Goal: Transaction & Acquisition: Purchase product/service

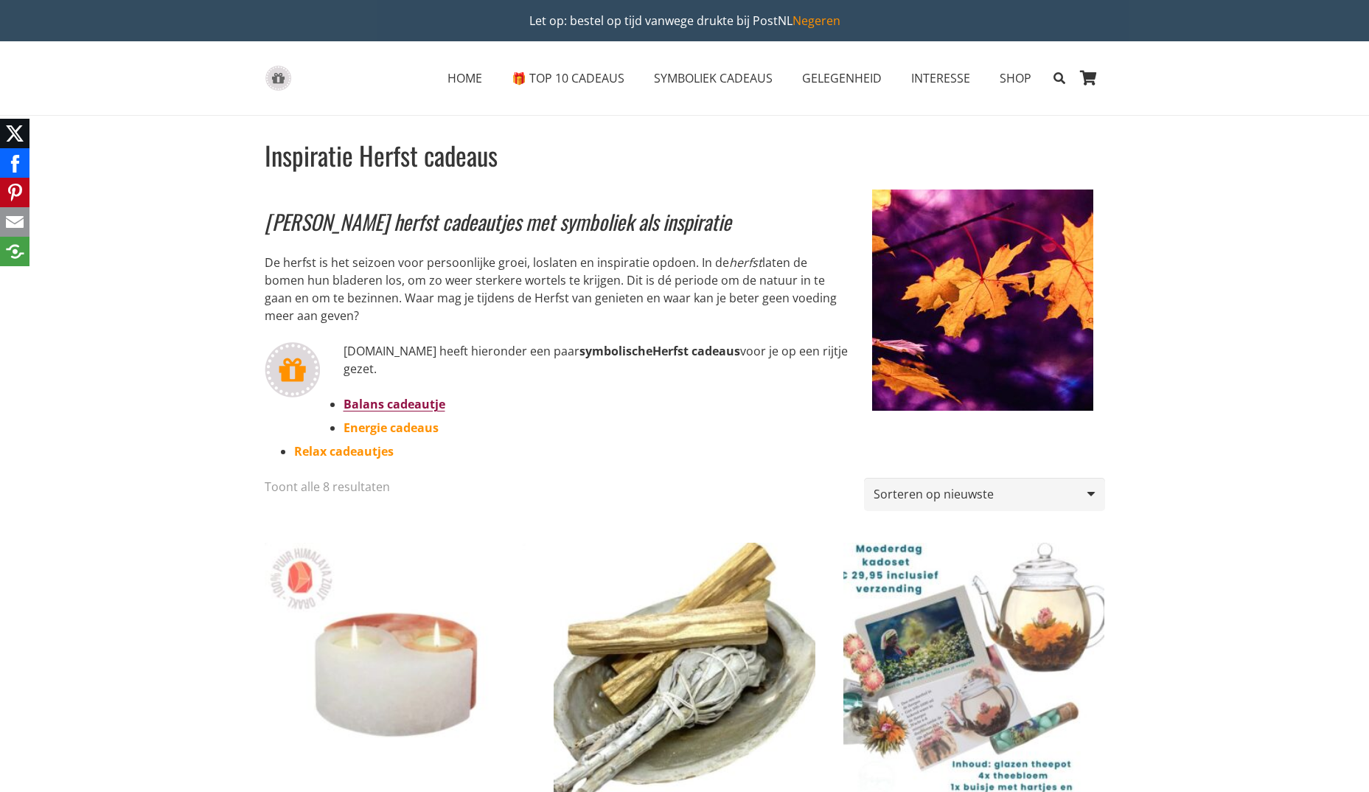
click at [426, 403] on link "Balans cadeautje" at bounding box center [395, 404] width 102 height 16
click at [343, 450] on link "Relax cadeautjes" at bounding box center [344, 451] width 100 height 16
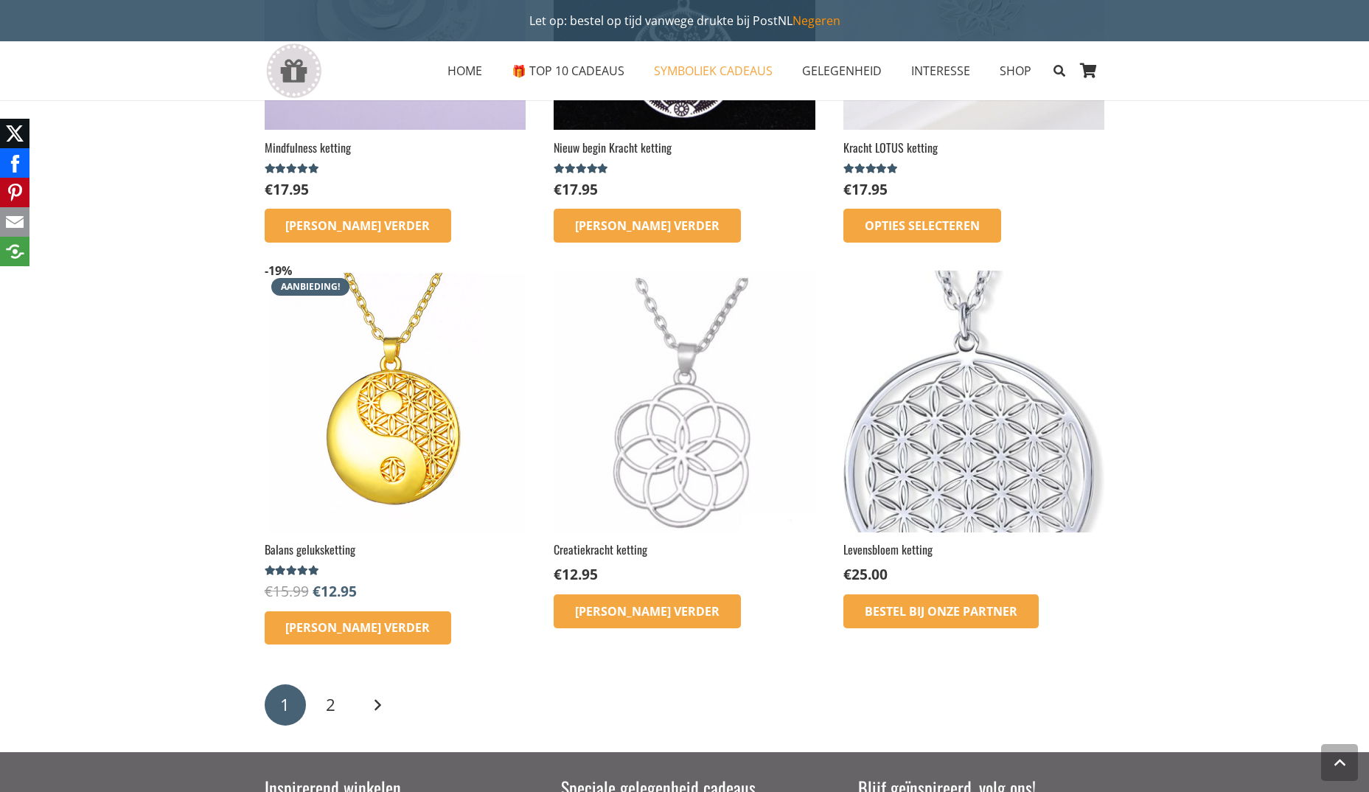
scroll to position [1622, 0]
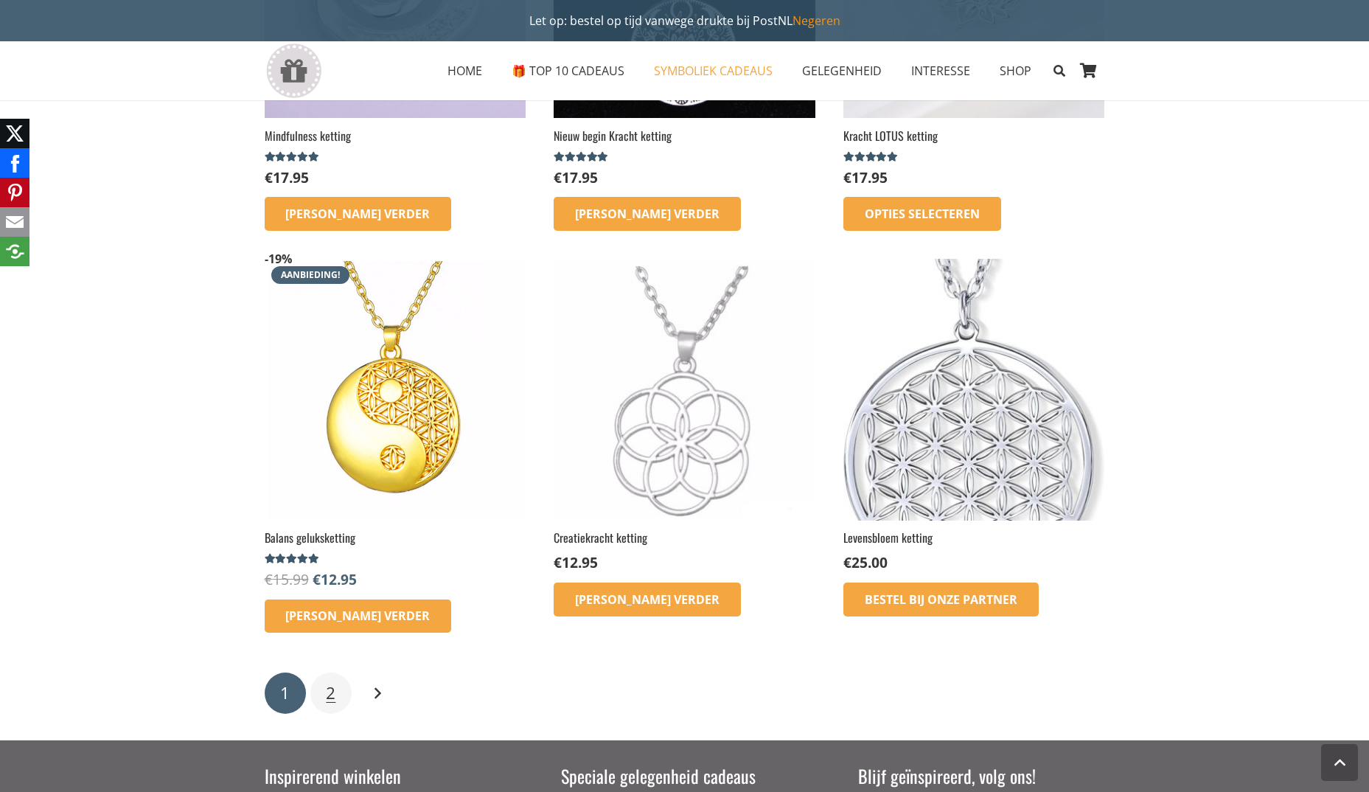
click at [332, 700] on span "2" at bounding box center [331, 692] width 10 height 23
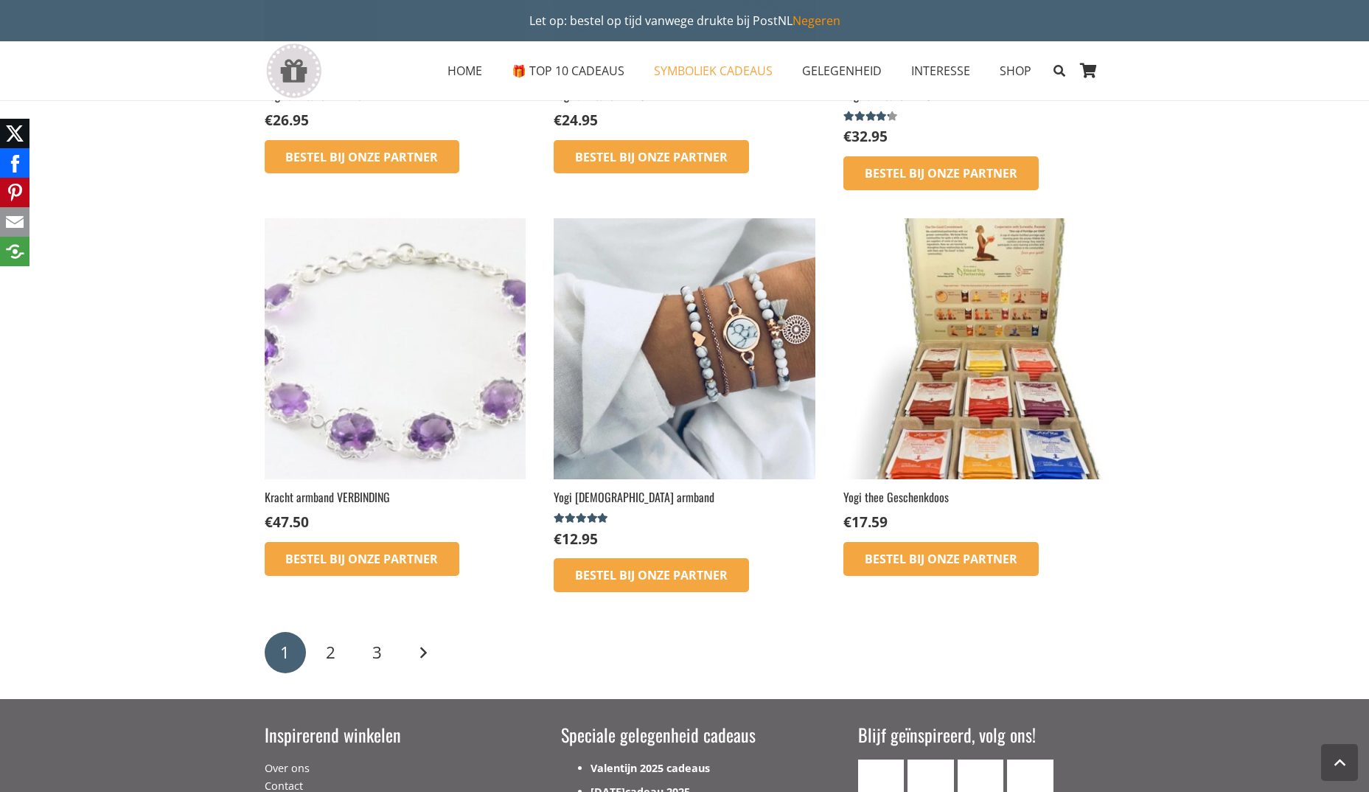
scroll to position [2064, 0]
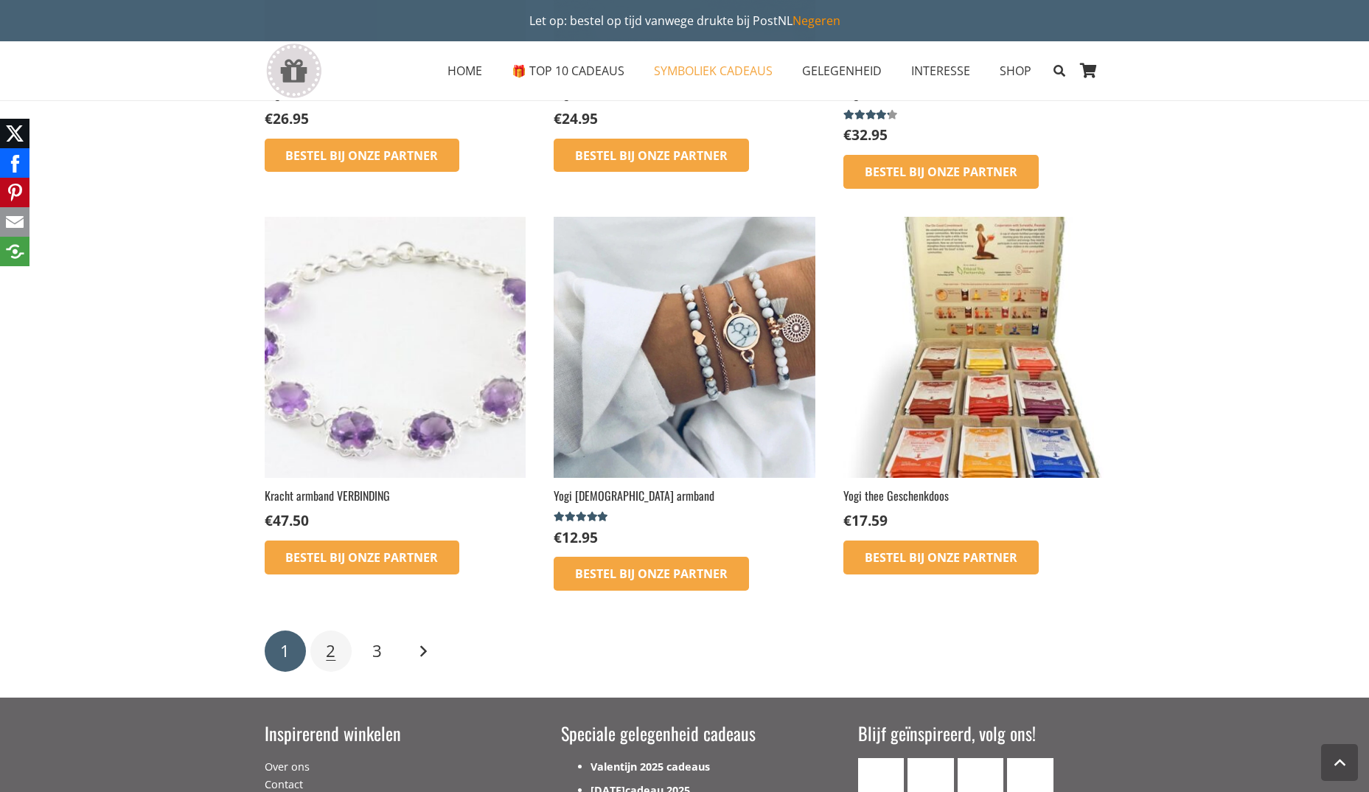
click at [330, 639] on span "2" at bounding box center [331, 650] width 10 height 23
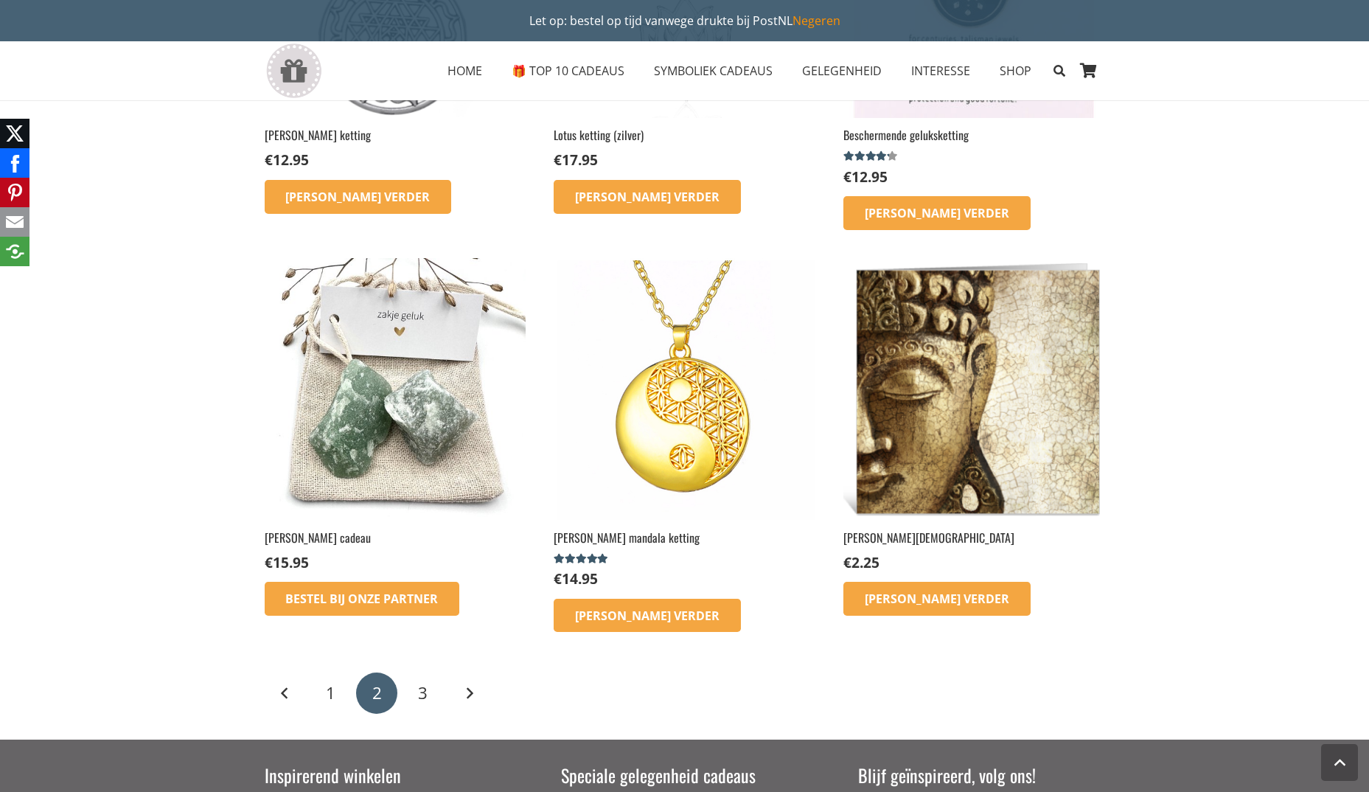
scroll to position [1622, 0]
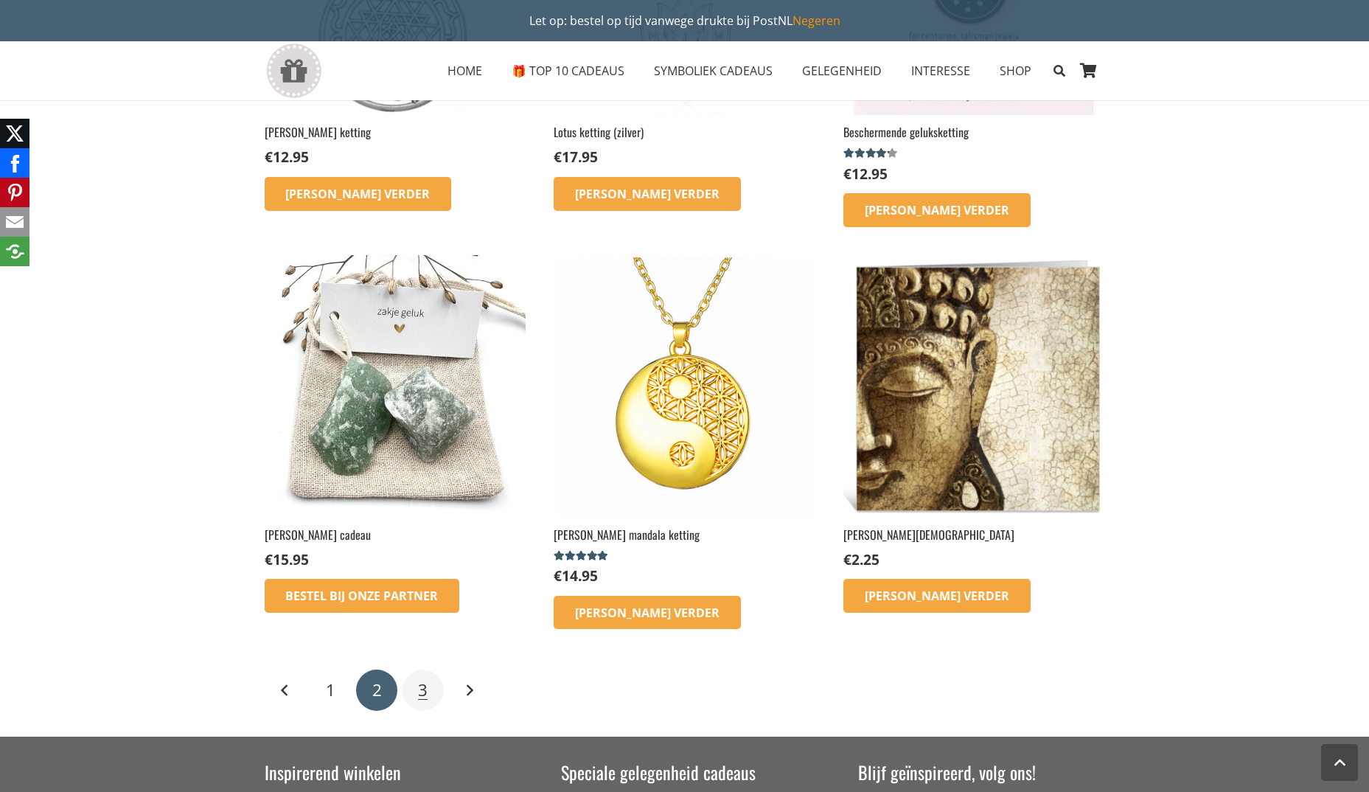
click at [419, 678] on span "3" at bounding box center [423, 689] width 10 height 23
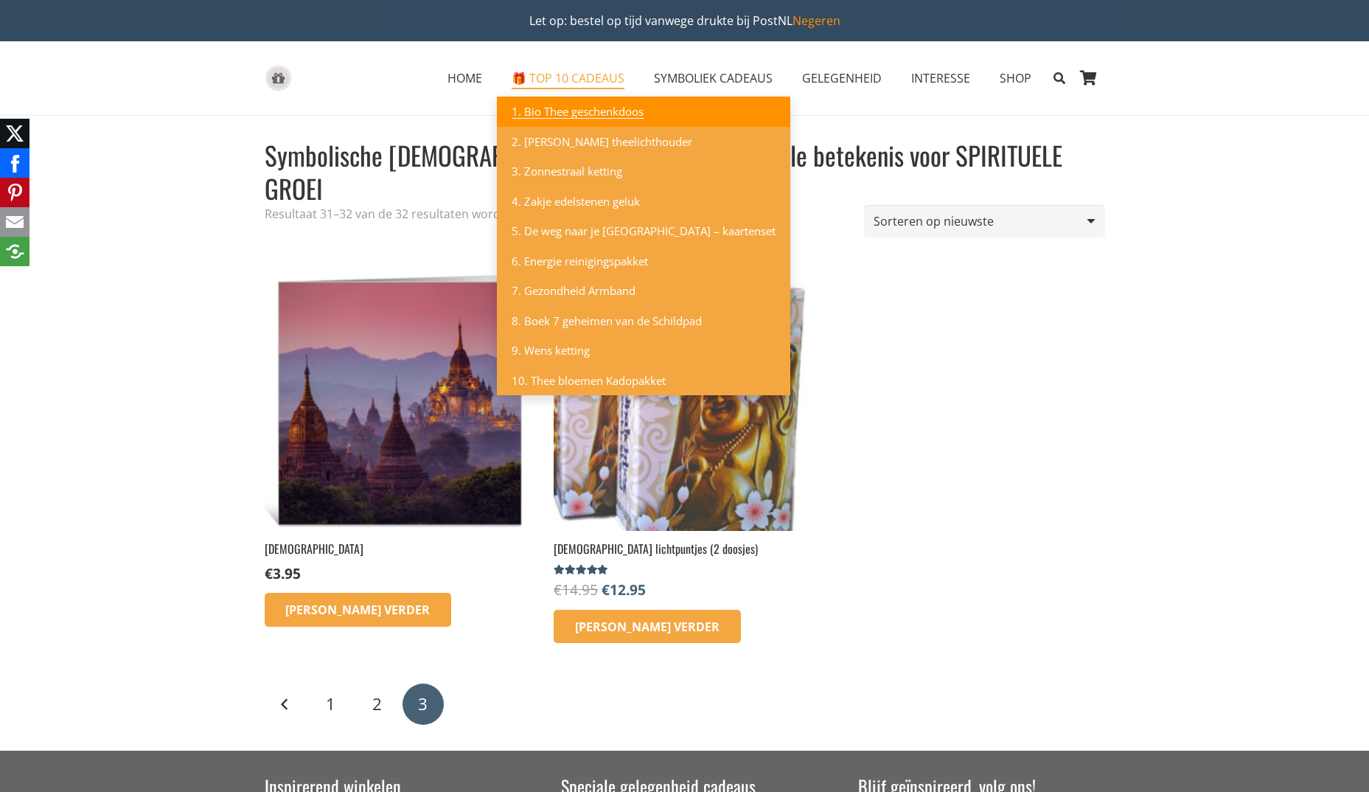
click at [598, 108] on span "1. Bio Thee geschenkdoos" at bounding box center [578, 111] width 132 height 15
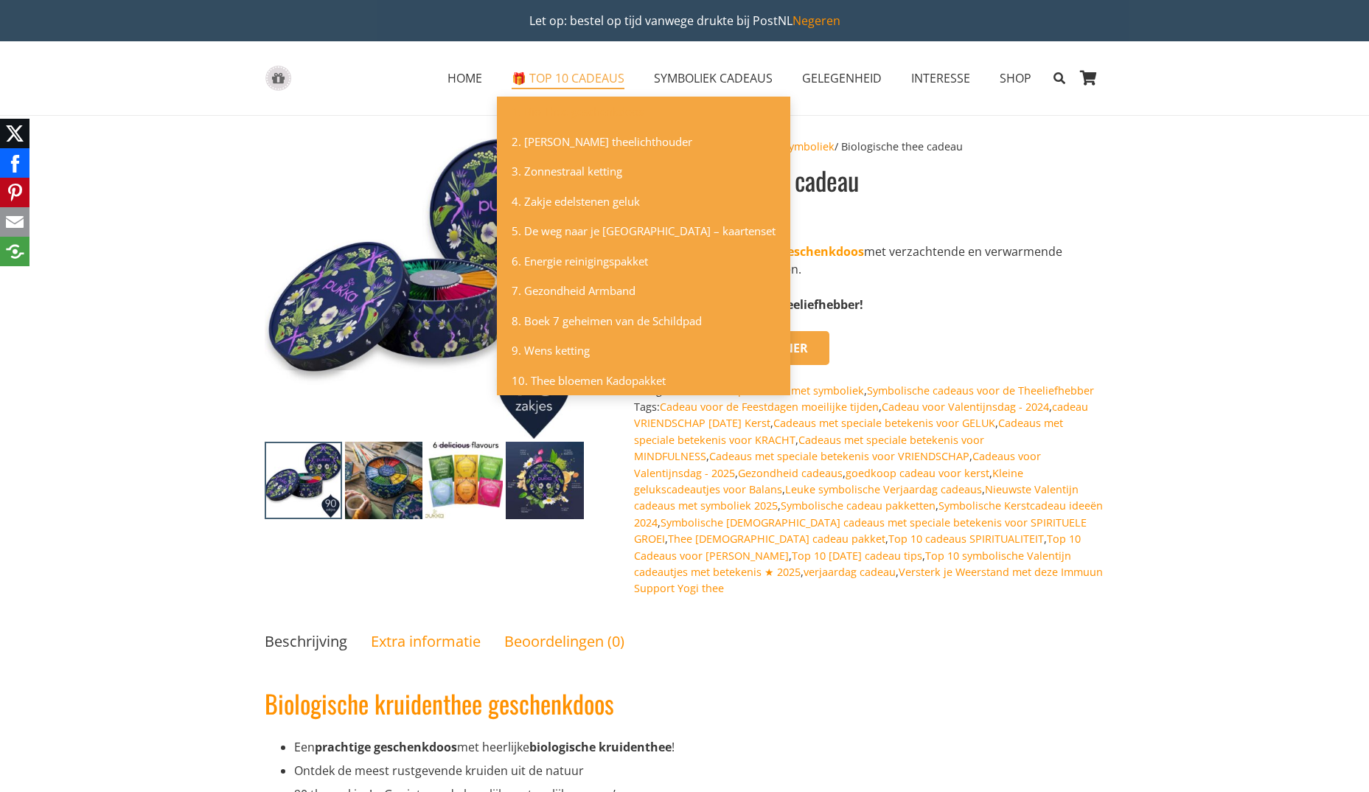
click at [571, 73] on span "🎁 TOP 10 CADEAUS" at bounding box center [568, 78] width 113 height 16
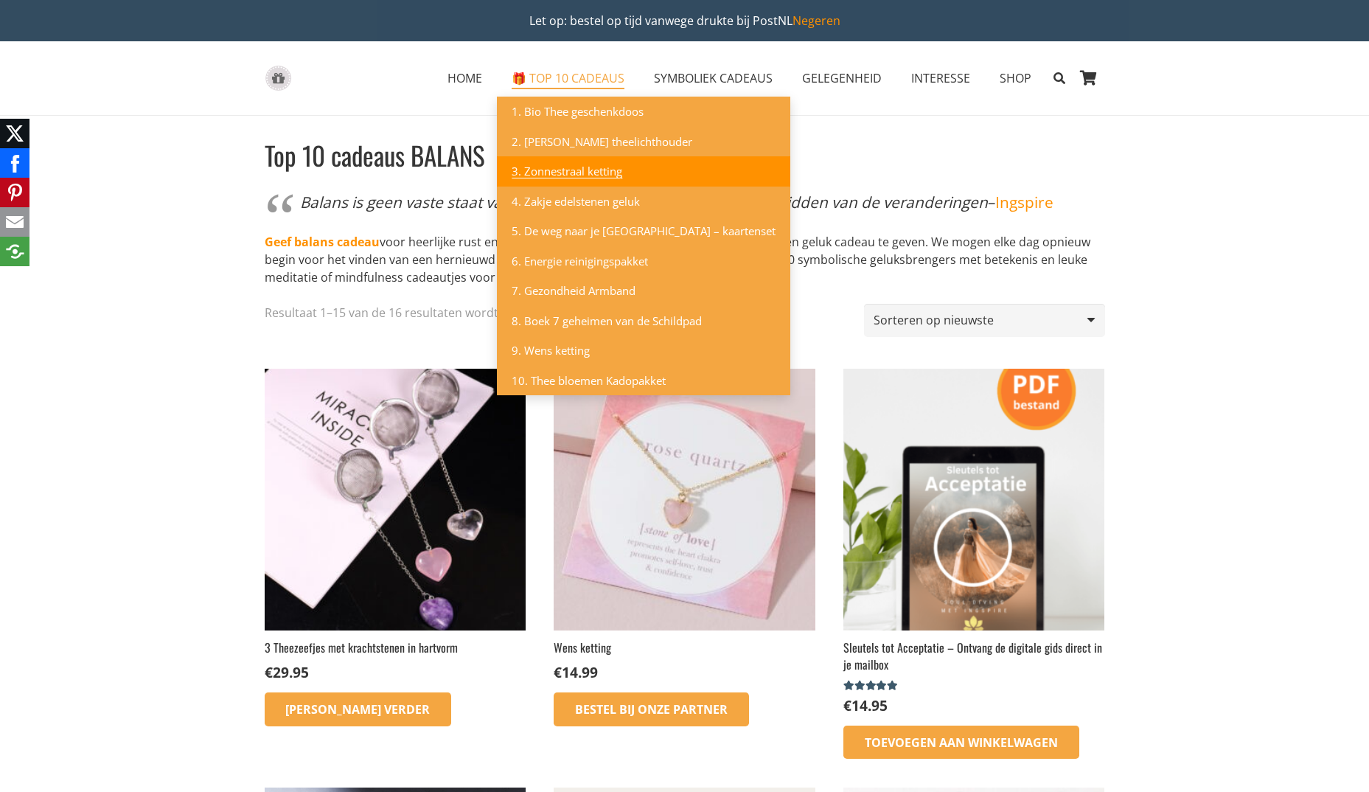
click at [558, 170] on span "3. Zonnestraal ketting" at bounding box center [567, 171] width 111 height 15
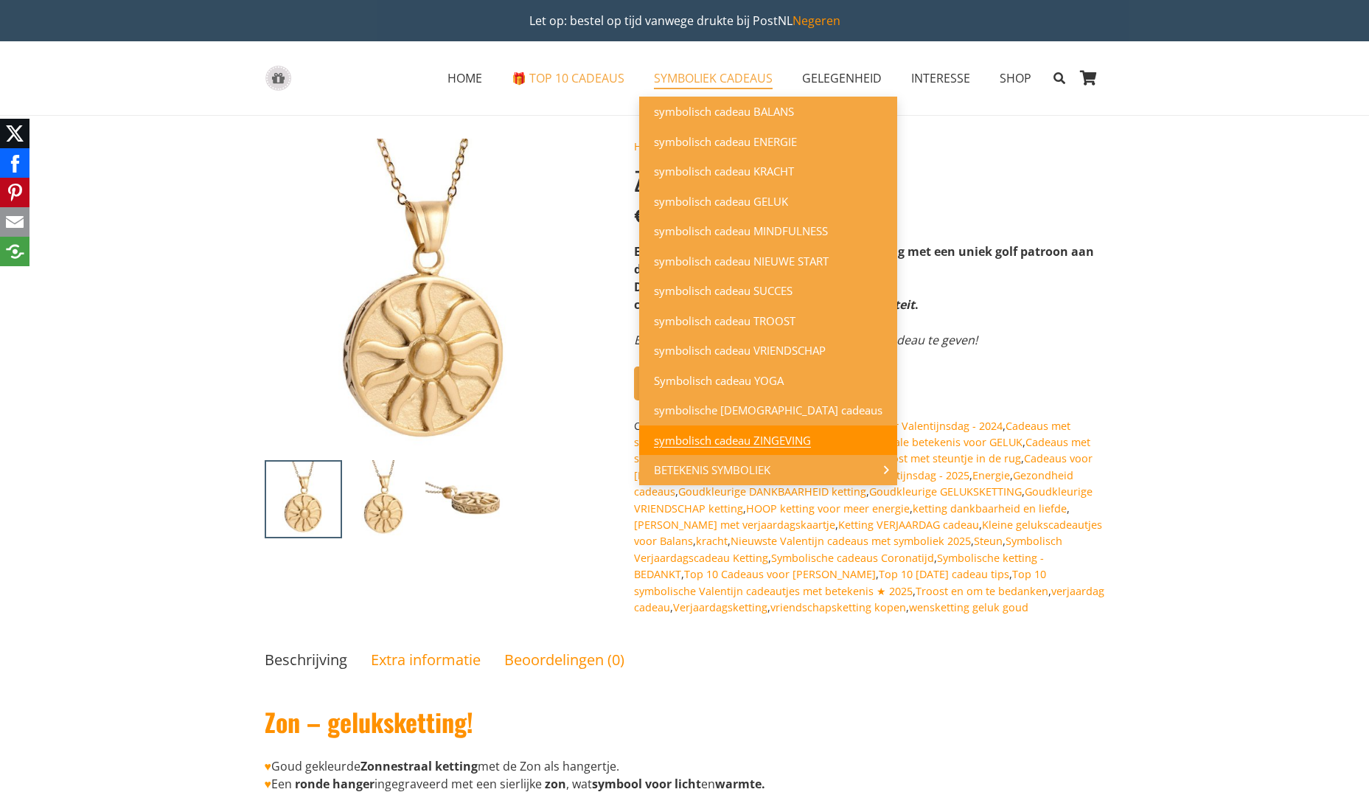
click at [730, 440] on span "symbolisch cadeau ZINGEVING" at bounding box center [732, 440] width 157 height 15
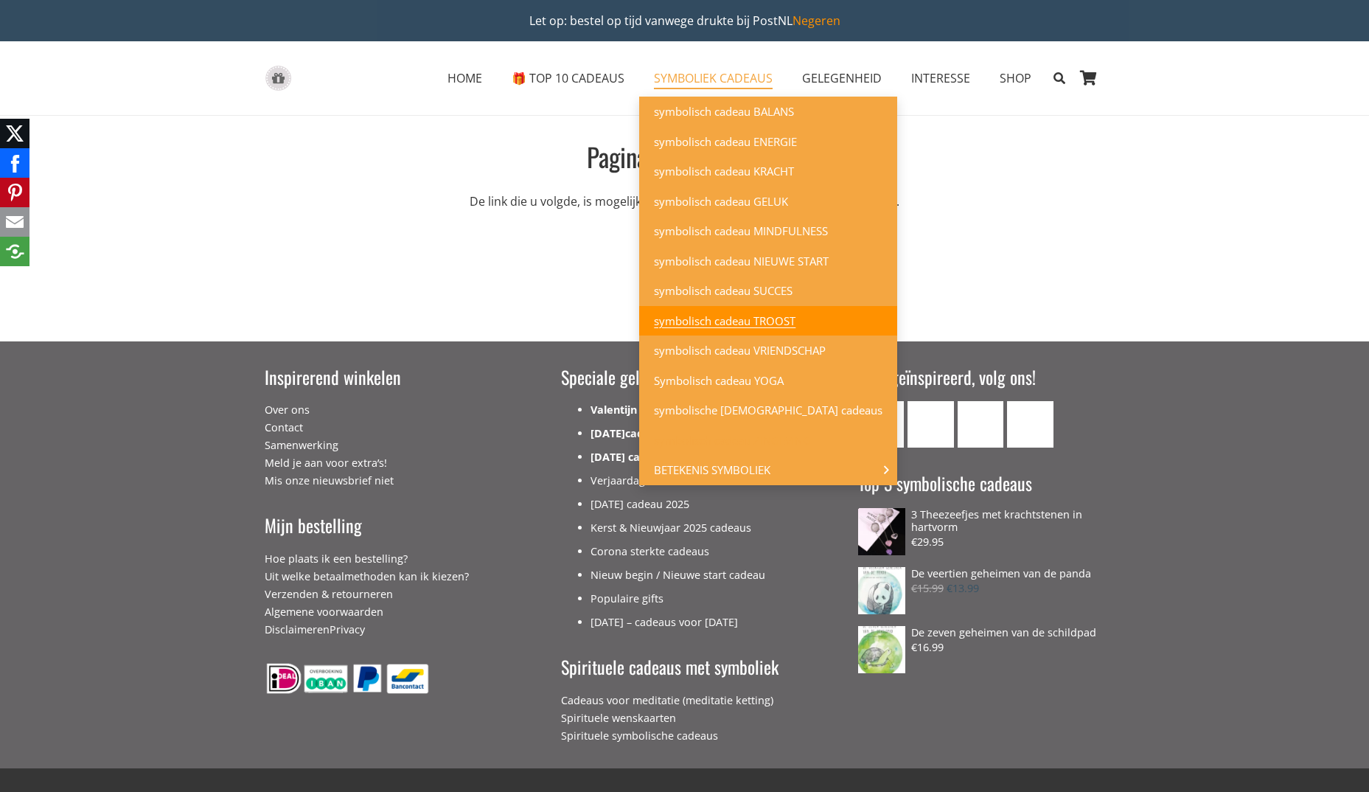
click at [697, 327] on span "symbolisch cadeau TROOST" at bounding box center [725, 320] width 142 height 15
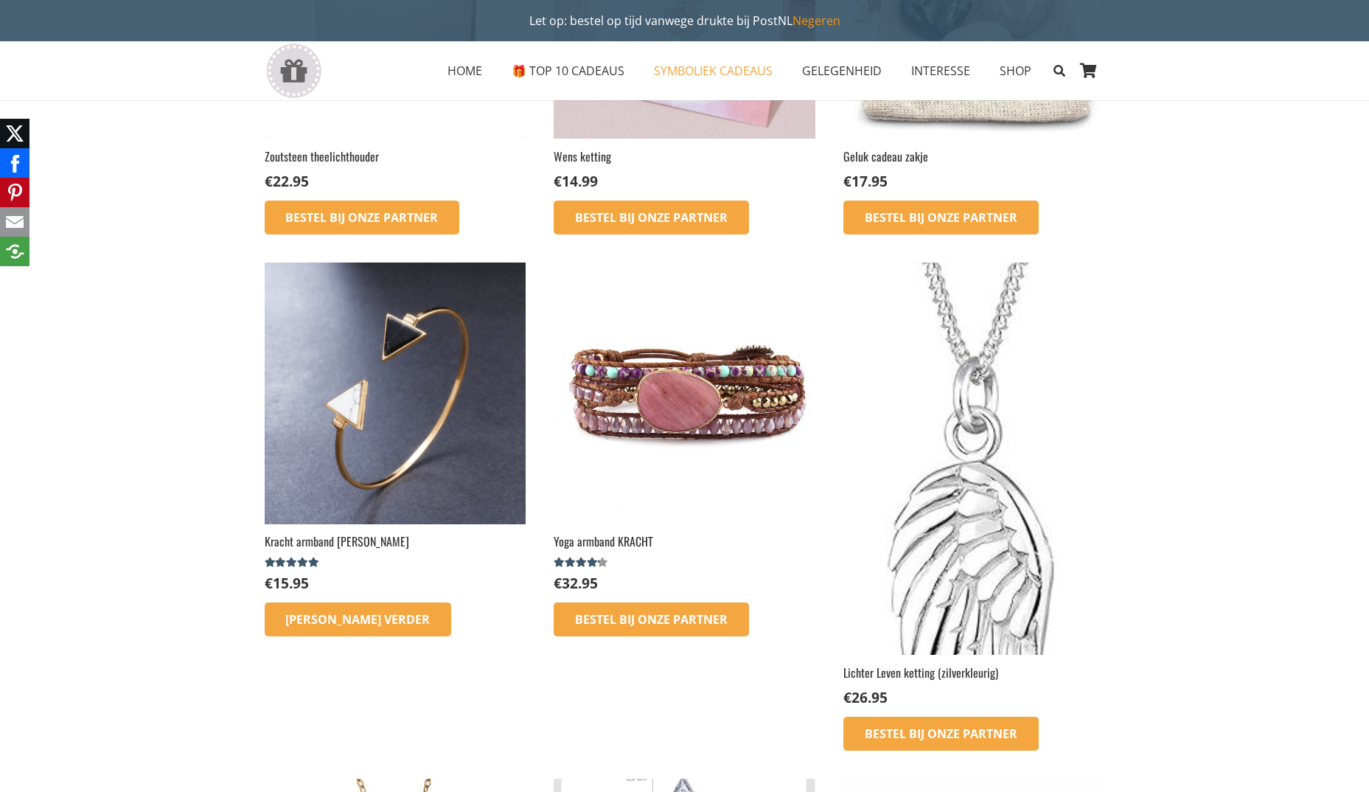
scroll to position [516, 0]
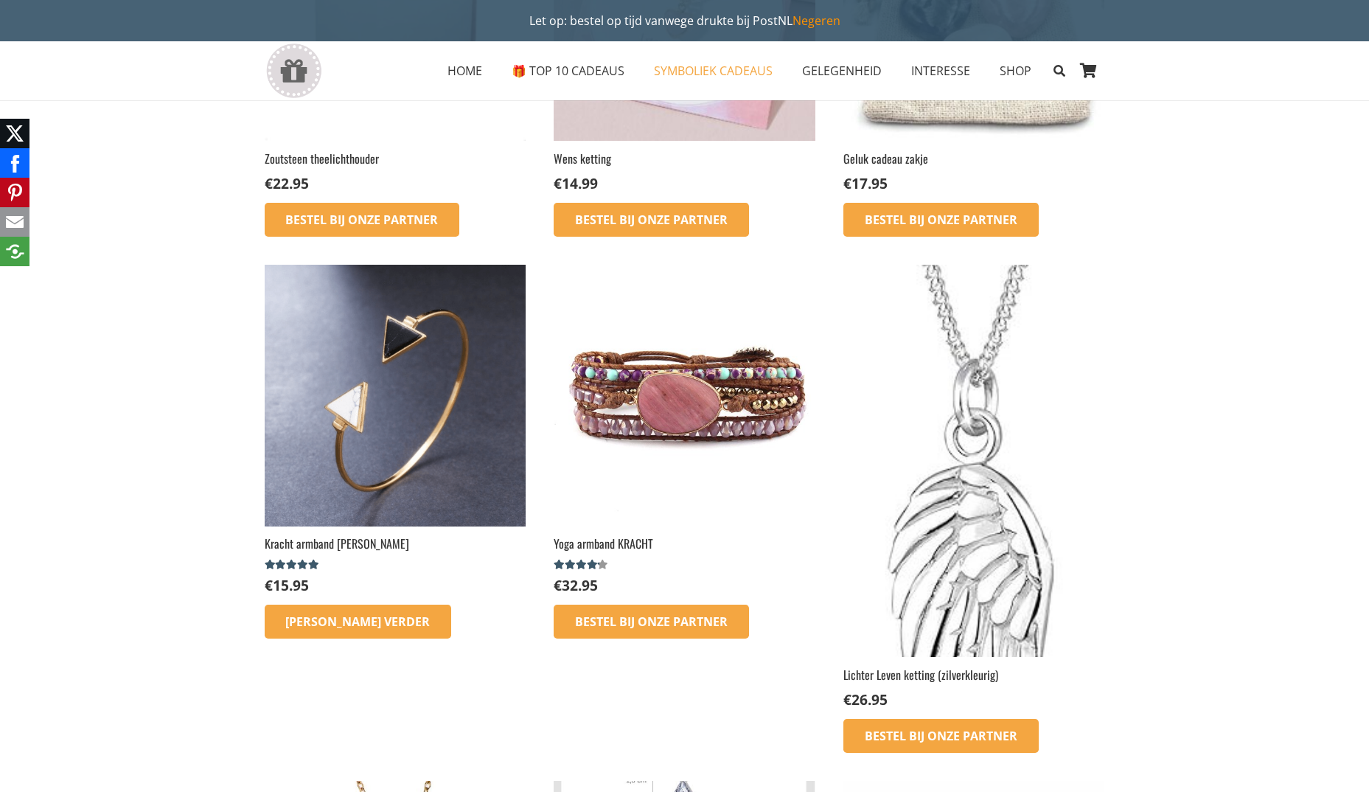
click at [966, 517] on img at bounding box center [973, 461] width 261 height 392
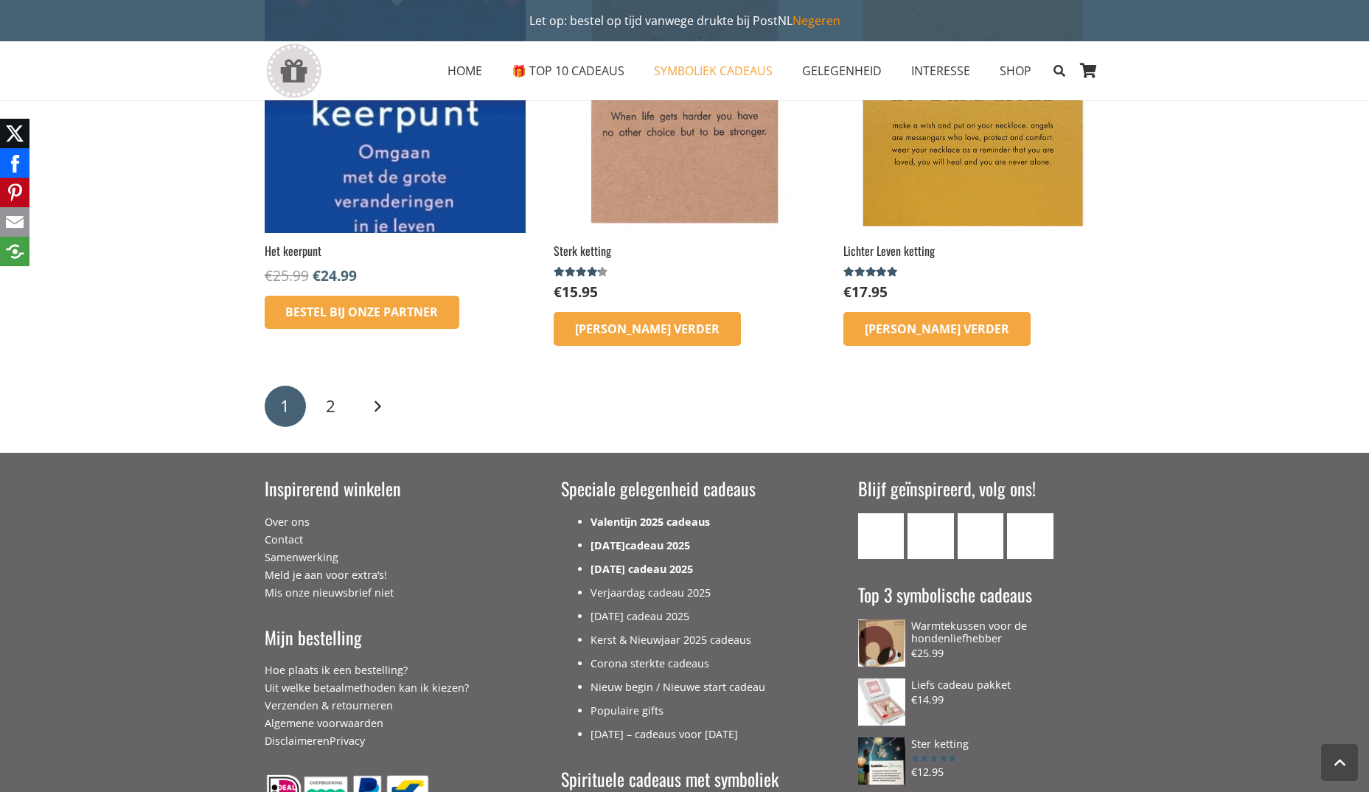
scroll to position [2138, 0]
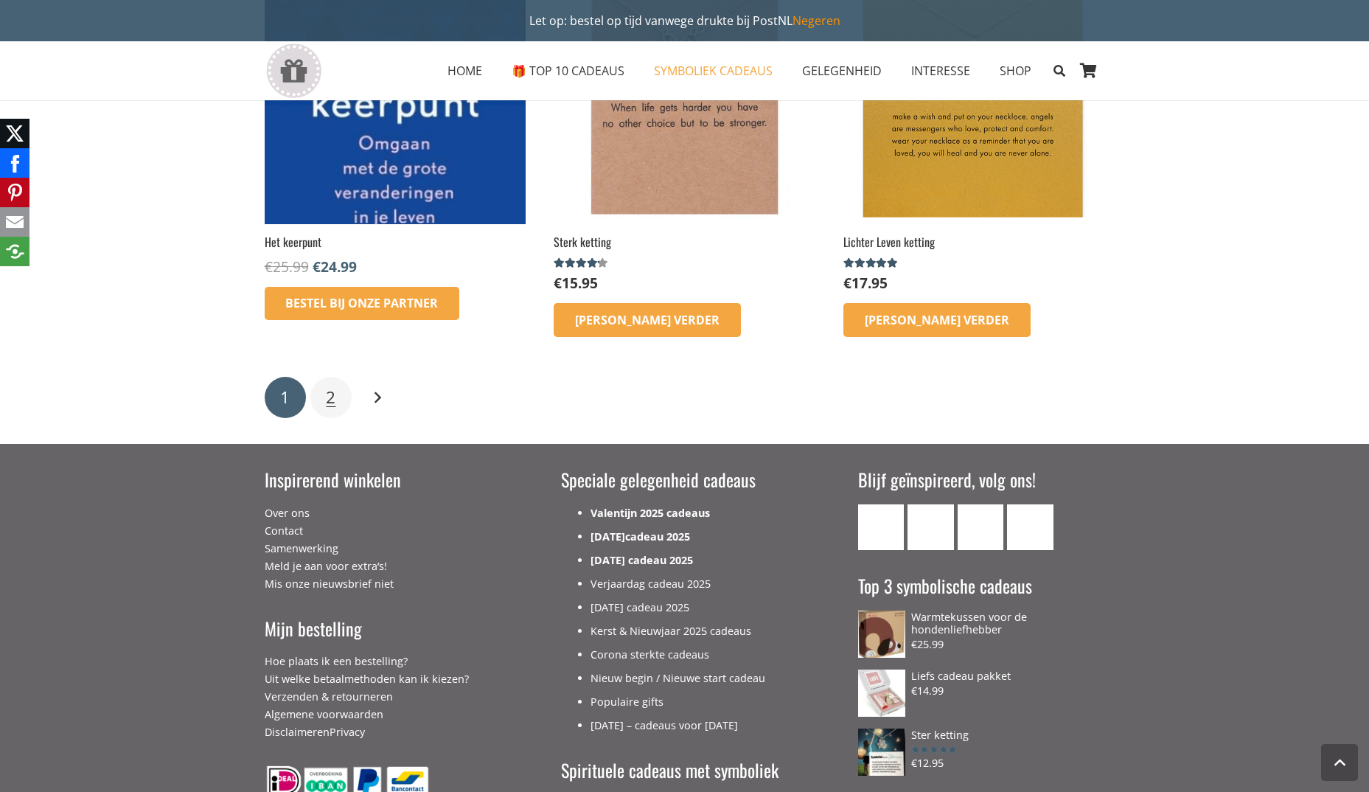
click at [328, 394] on span "2" at bounding box center [331, 397] width 10 height 23
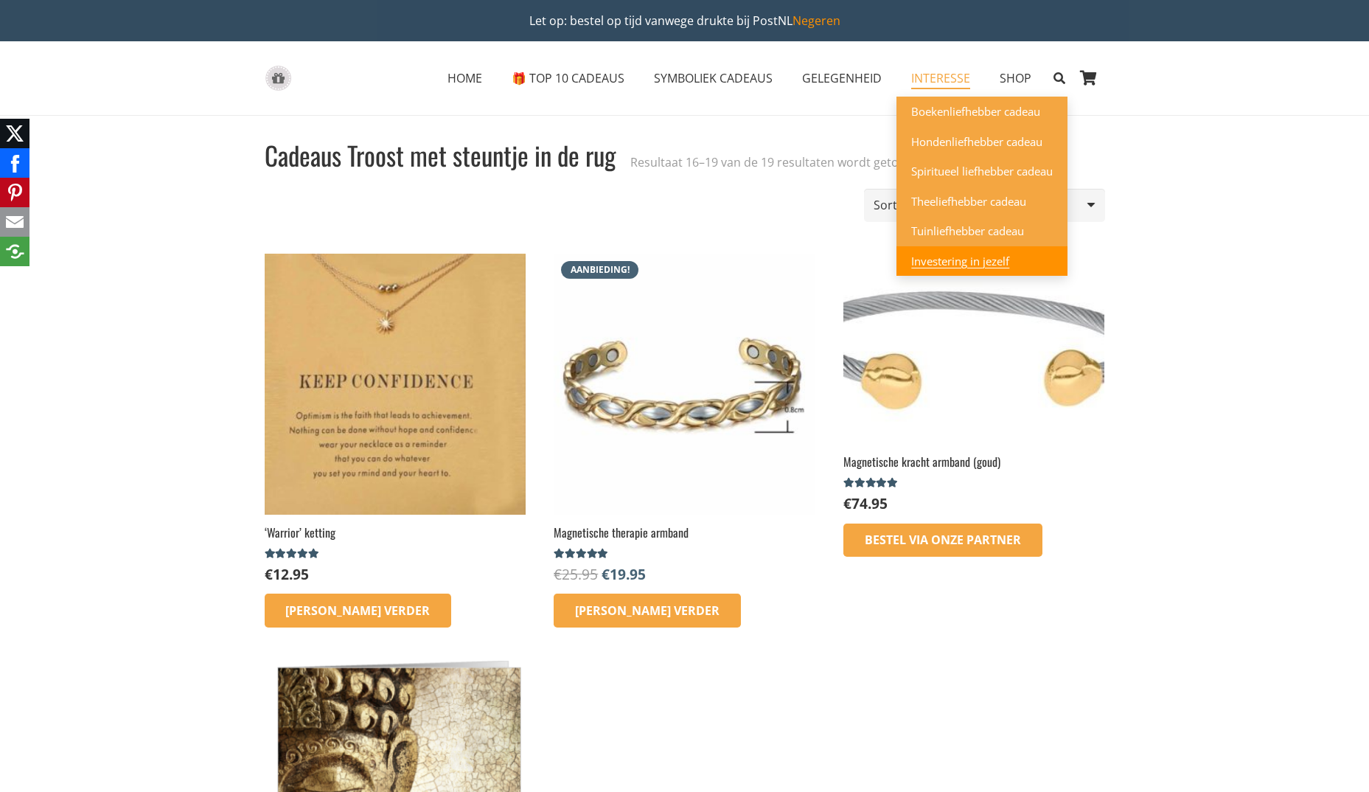
click at [955, 264] on span "Investering in jezelf" at bounding box center [960, 261] width 98 height 15
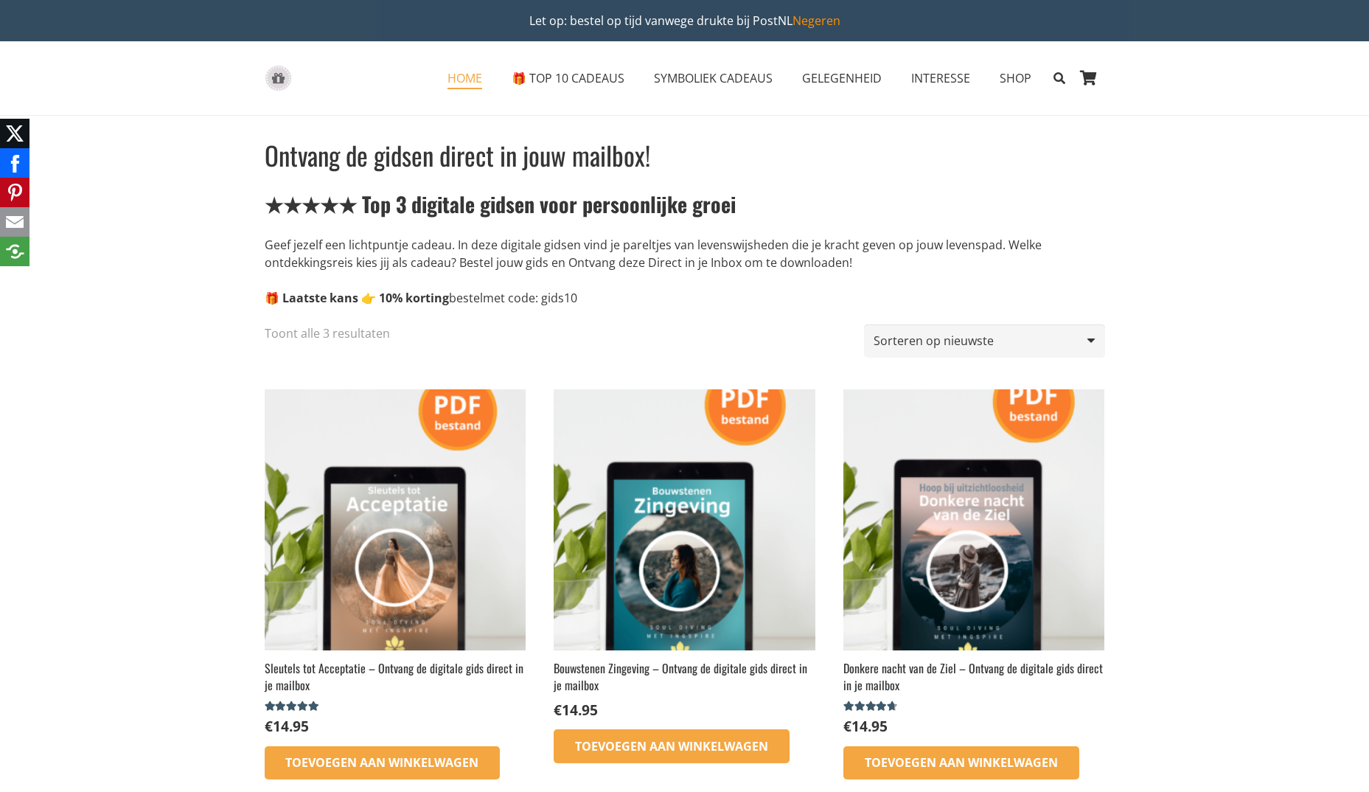
click at [472, 74] on span "HOME" at bounding box center [465, 78] width 35 height 16
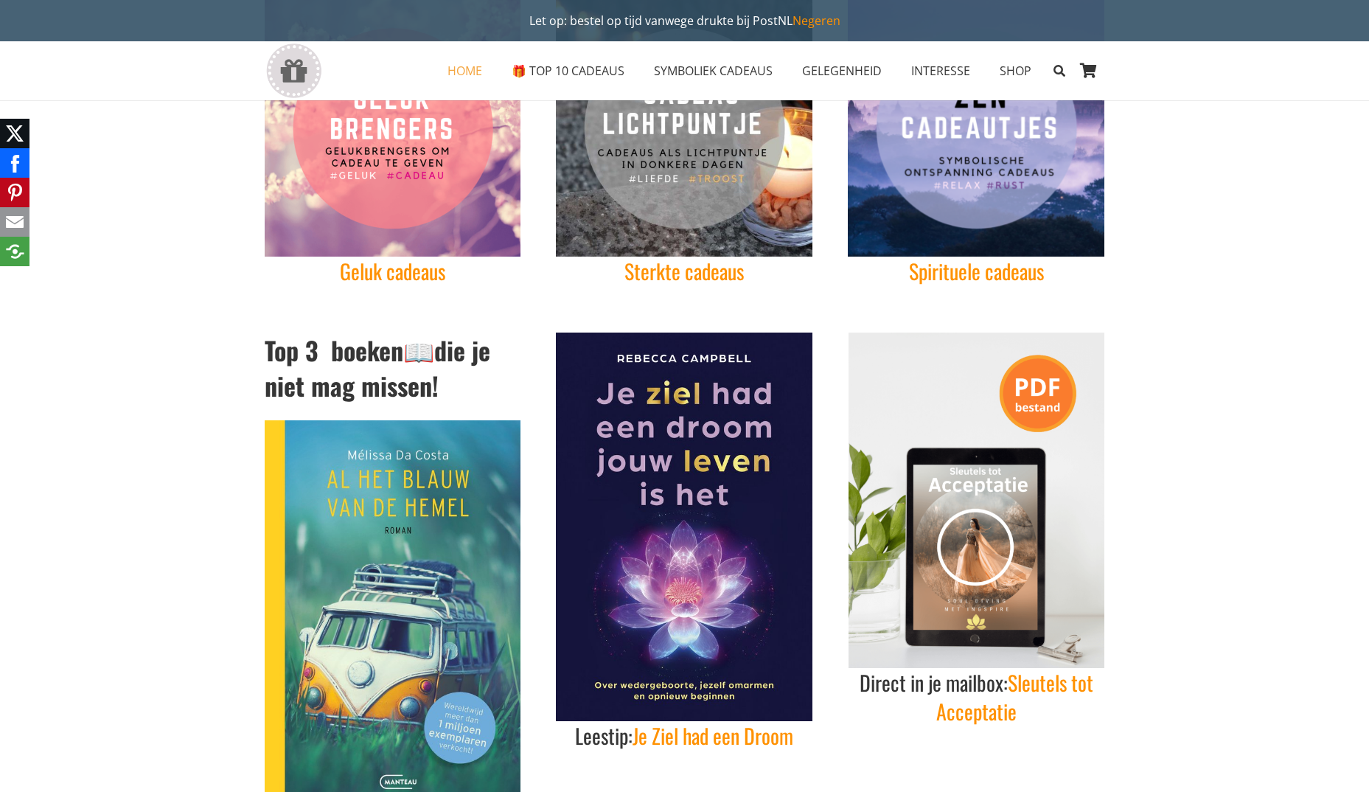
scroll to position [590, 0]
click at [636, 274] on link "Sterkte cadeaus" at bounding box center [683, 272] width 119 height 30
click at [399, 276] on link "Geluk cadeaus" at bounding box center [392, 272] width 105 height 30
click at [965, 278] on link "Spirituele cadeaus" at bounding box center [976, 272] width 135 height 30
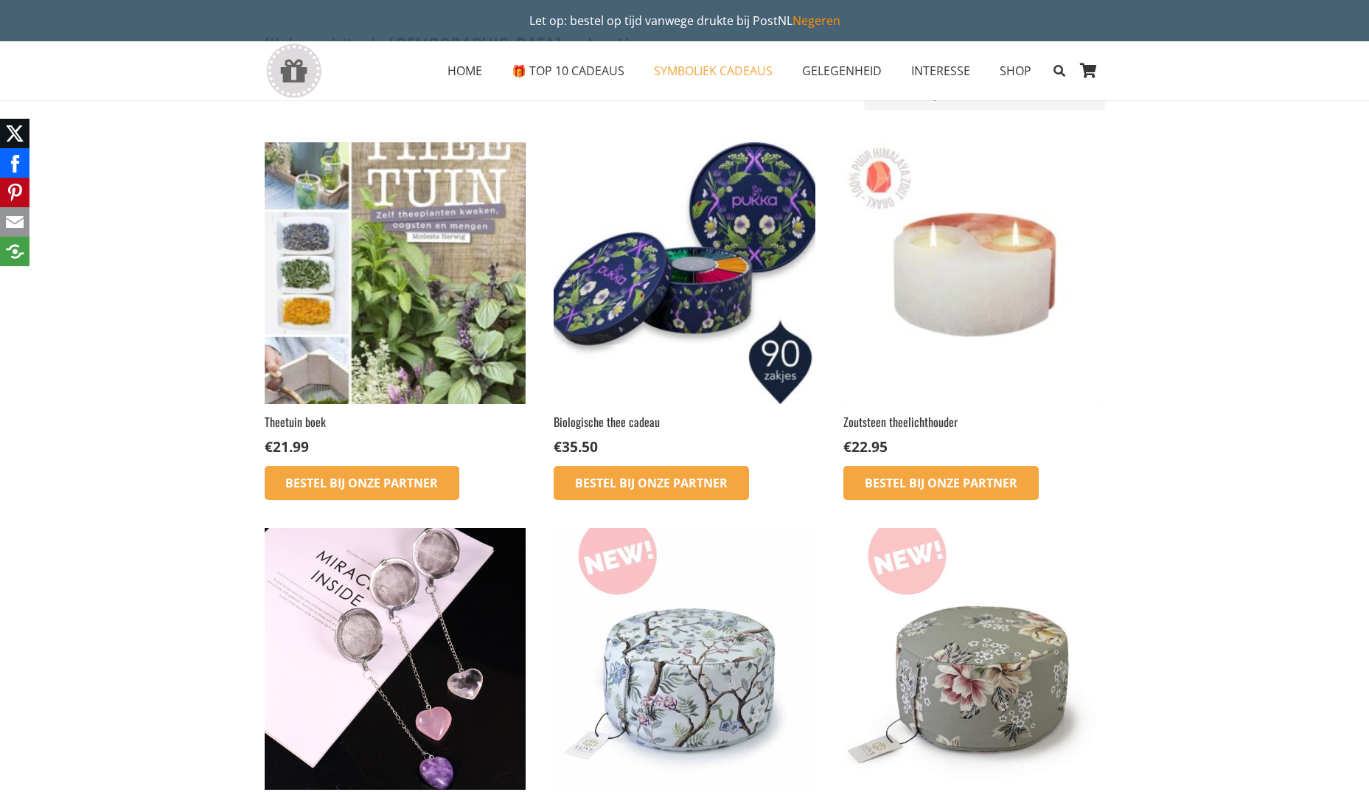
scroll to position [295, 0]
